Goal: Task Accomplishment & Management: Manage account settings

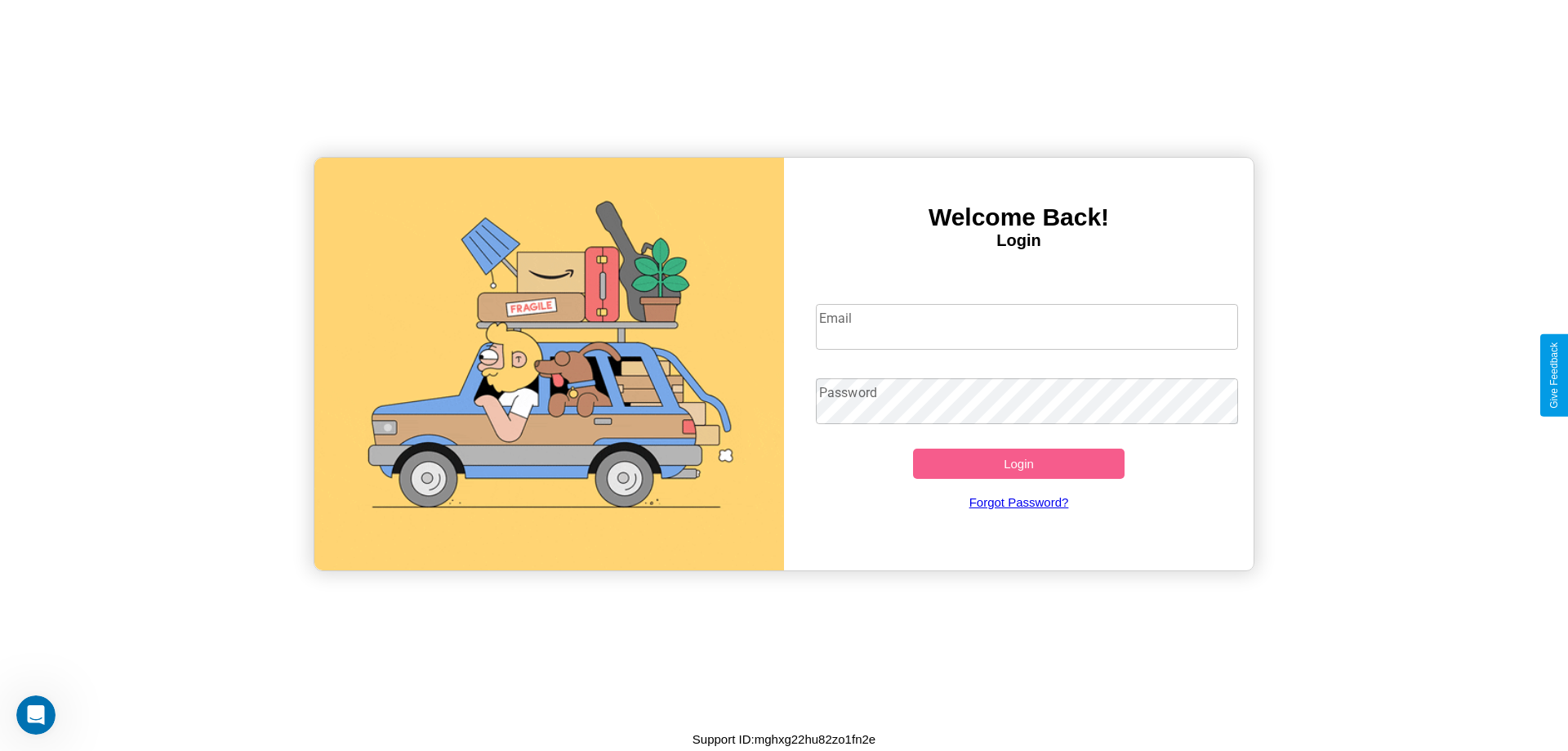
click at [1027, 326] on input "Email" at bounding box center [1027, 327] width 423 height 46
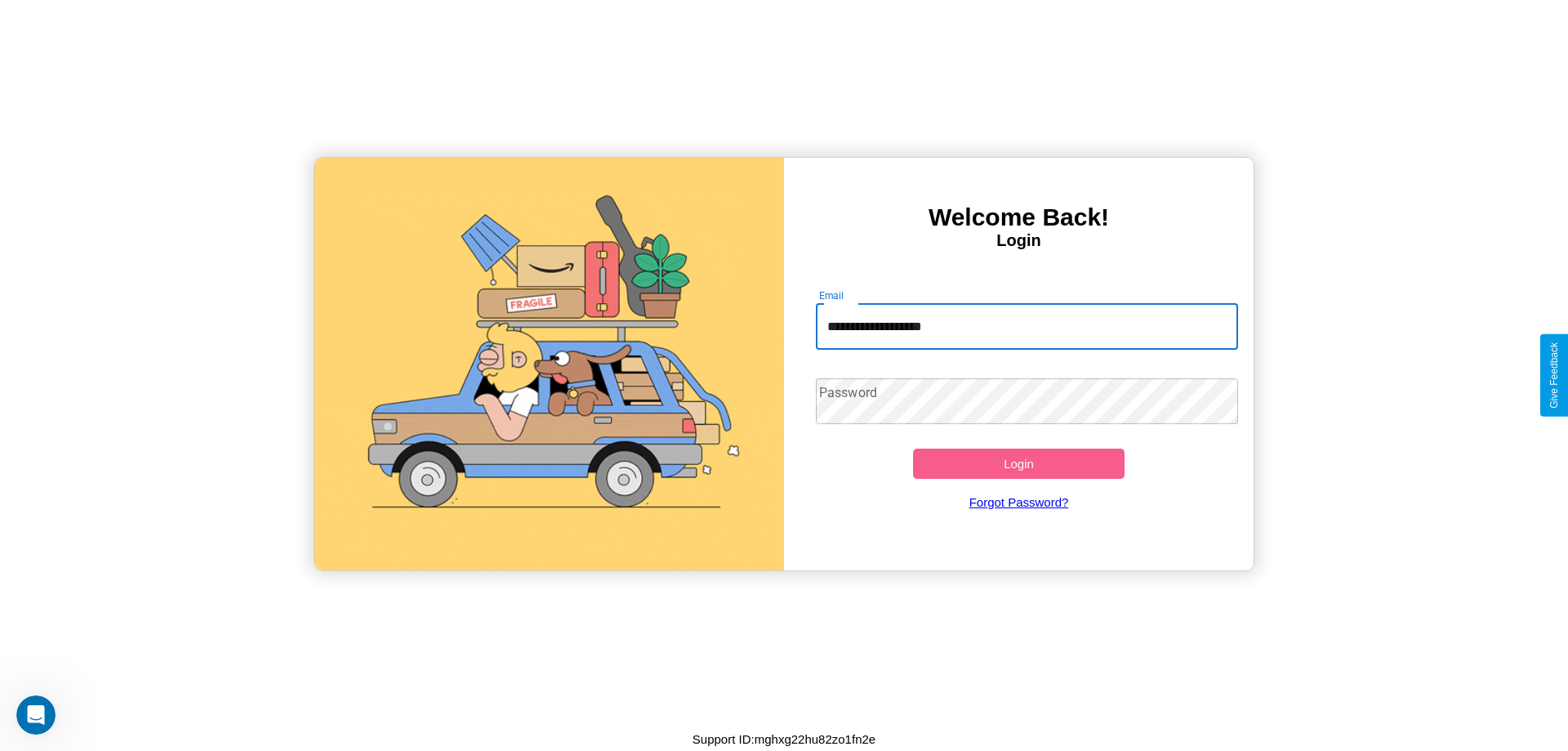
type input "**********"
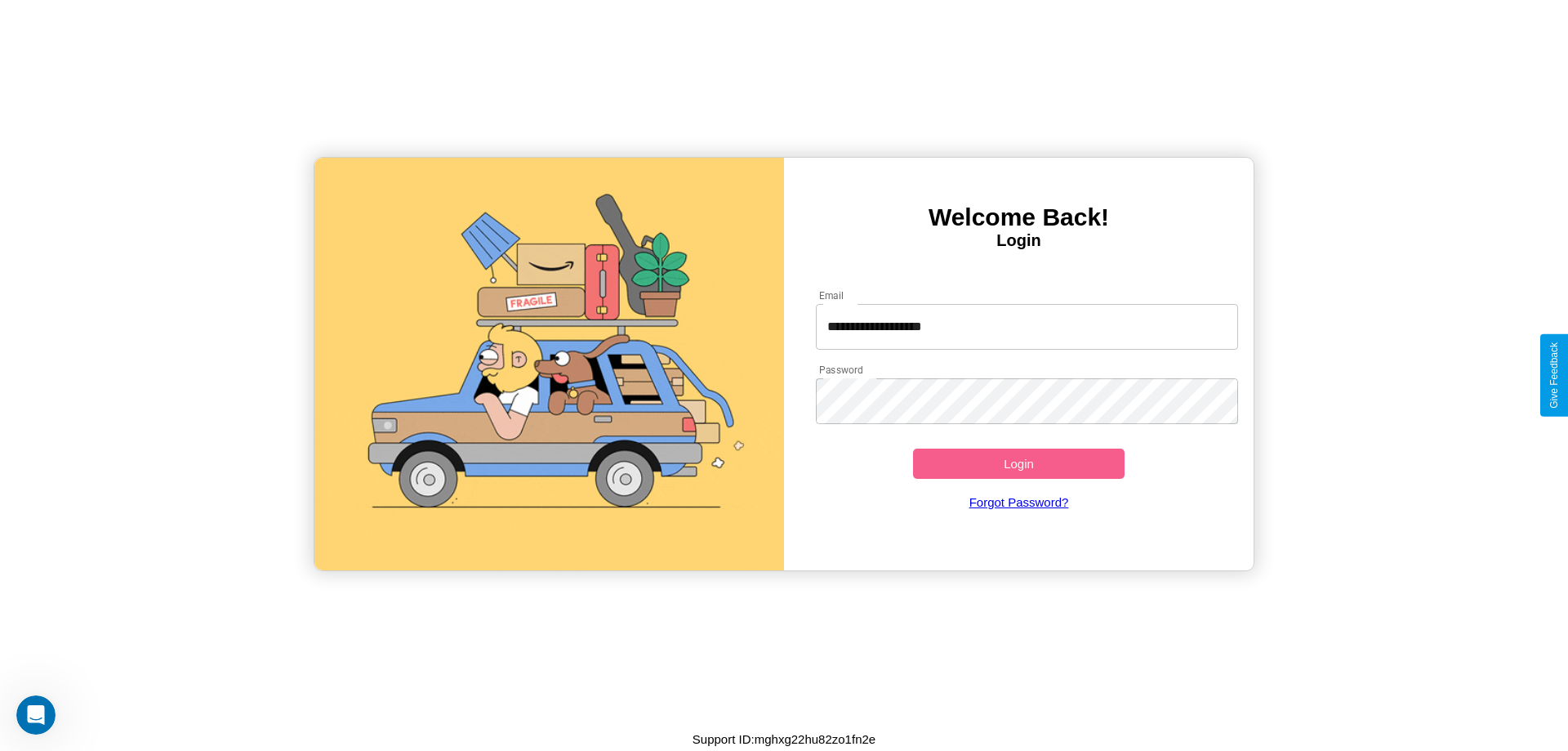
click at [1018, 463] on button "Login" at bounding box center [1018, 464] width 211 height 31
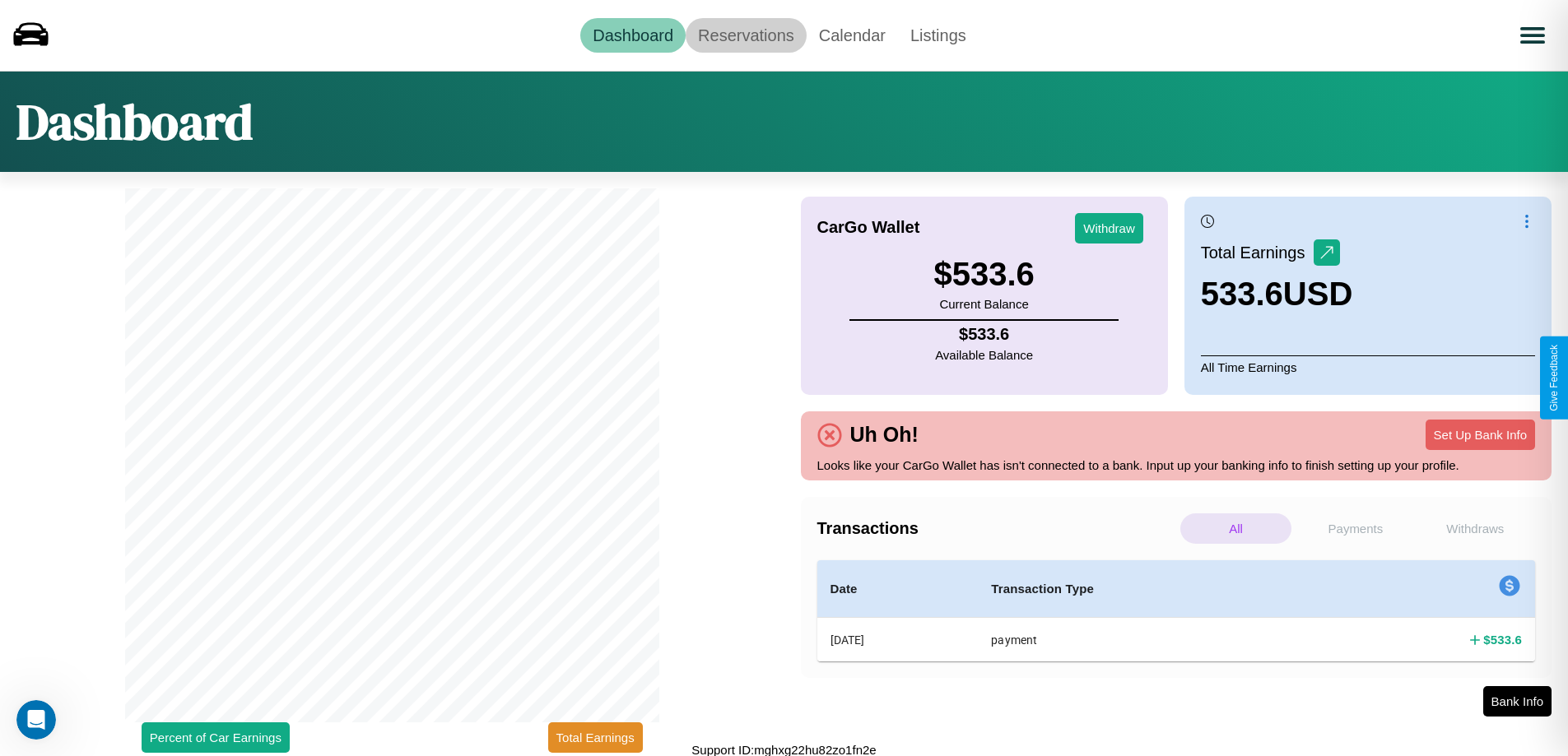
click at [746, 34] on link "Reservations" at bounding box center [746, 35] width 121 height 34
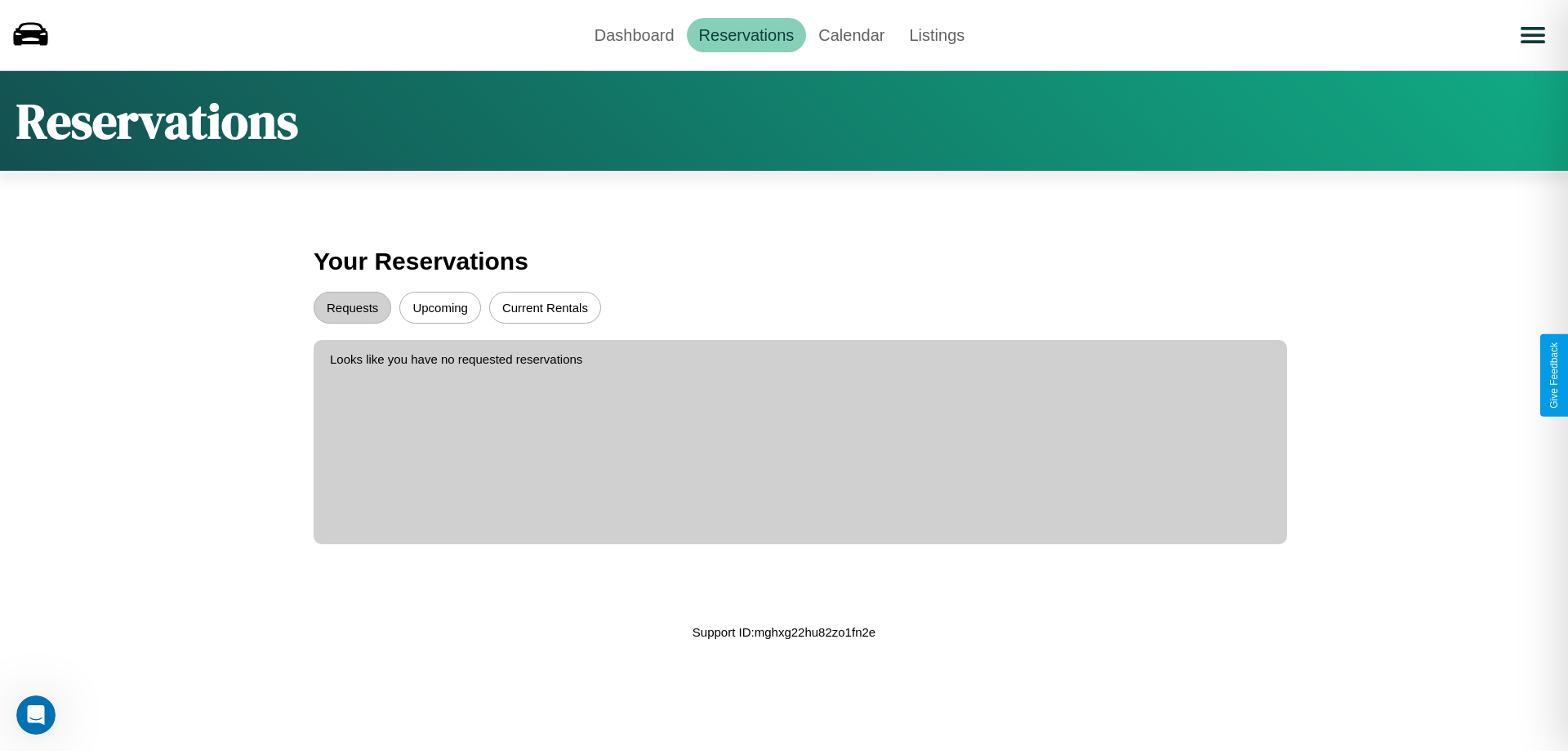
click at [440, 307] on button "Upcoming" at bounding box center [440, 308] width 81 height 32
click at [352, 307] on button "Requests" at bounding box center [352, 308] width 77 height 32
click at [851, 34] on link "Calendar" at bounding box center [851, 35] width 91 height 34
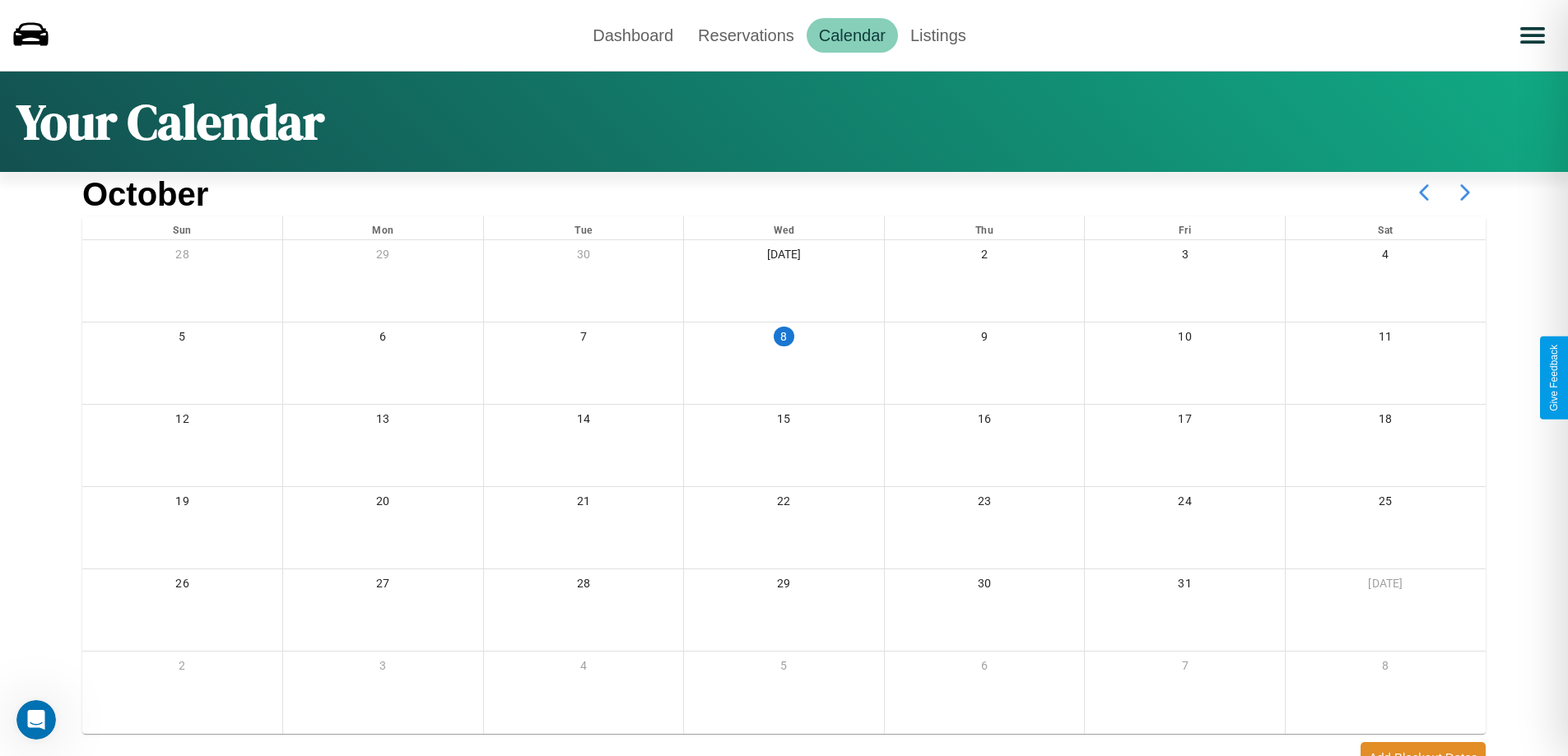
click at [1465, 192] on icon at bounding box center [1465, 192] width 41 height 41
